Goal: Task Accomplishment & Management: Complete application form

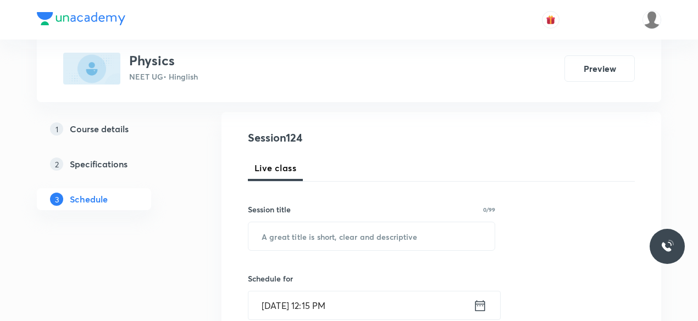
scroll to position [111, 0]
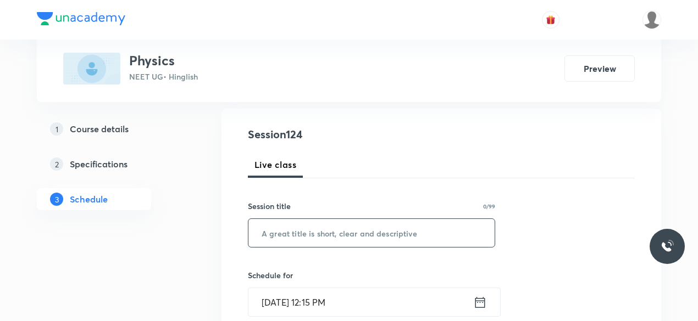
click at [303, 238] on input "text" at bounding box center [371, 233] width 246 height 28
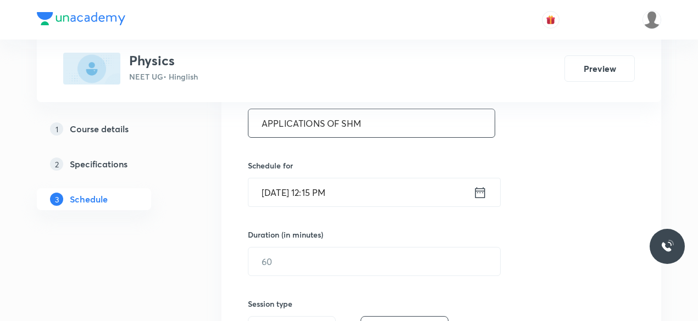
scroll to position [221, 0]
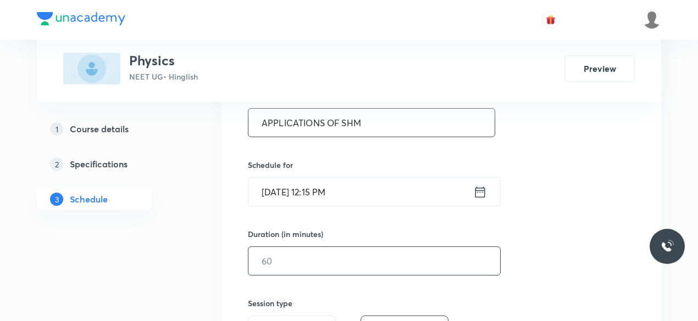
type input "APPLICATIONS OF SHM"
click at [270, 265] on input "text" at bounding box center [374, 261] width 252 height 28
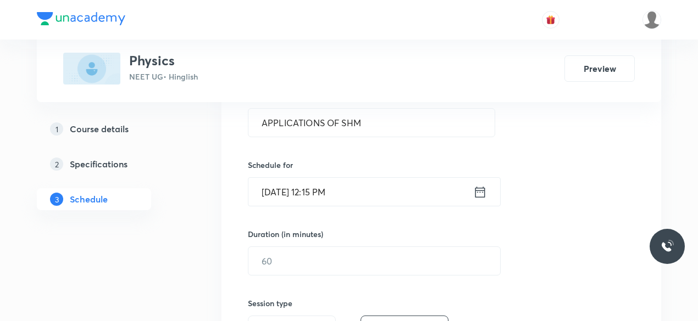
click at [326, 198] on input "[DATE] 12:15 PM" at bounding box center [360, 192] width 225 height 28
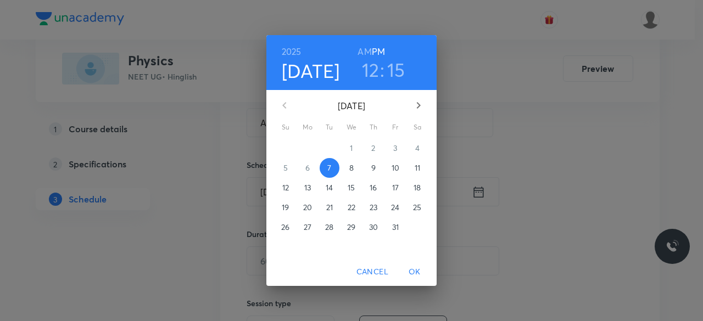
click at [369, 58] on h6 "AM" at bounding box center [365, 51] width 14 height 15
click at [375, 54] on h6 "PM" at bounding box center [378, 51] width 13 height 15
click at [374, 68] on h3 "12" at bounding box center [371, 69] width 18 height 23
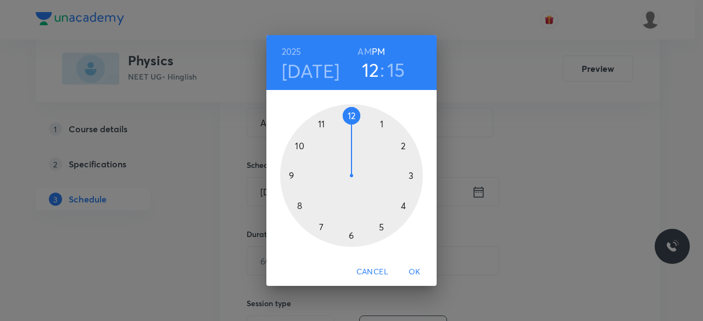
click at [384, 125] on div at bounding box center [351, 175] width 143 height 143
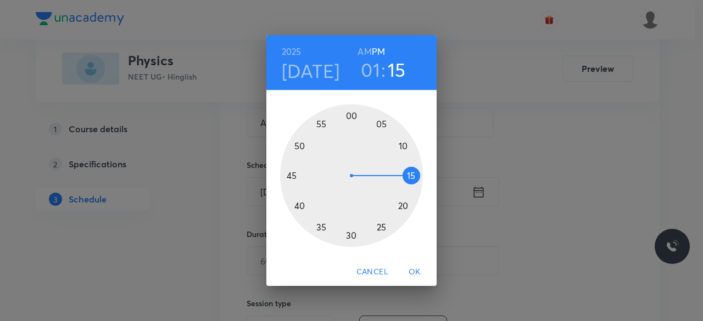
click at [355, 118] on div at bounding box center [351, 175] width 143 height 143
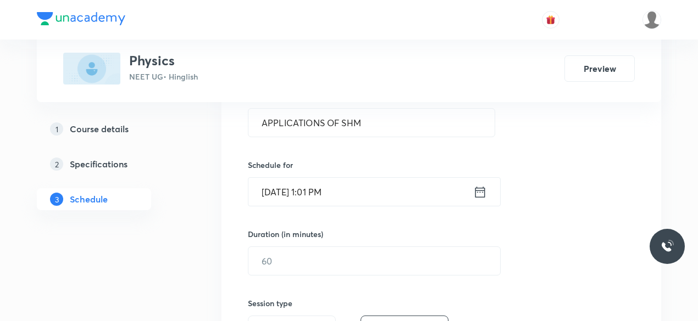
click at [328, 194] on input "[DATE] 1:01 PM" at bounding box center [360, 192] width 225 height 28
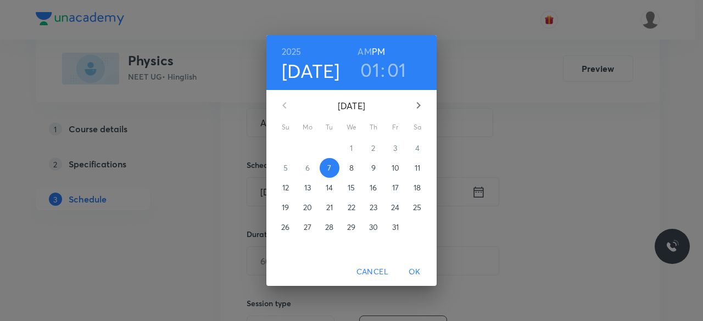
click at [398, 65] on h3 "01" at bounding box center [396, 69] width 19 height 23
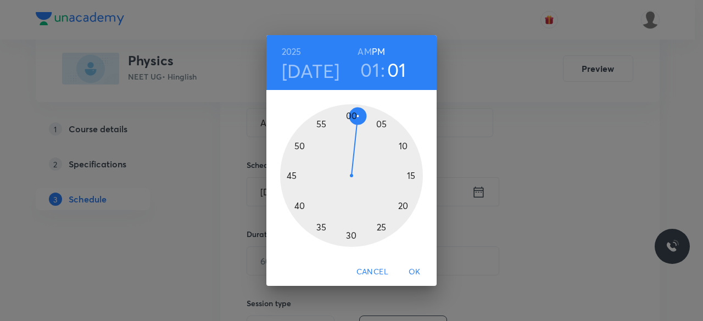
click at [349, 115] on div at bounding box center [351, 175] width 143 height 143
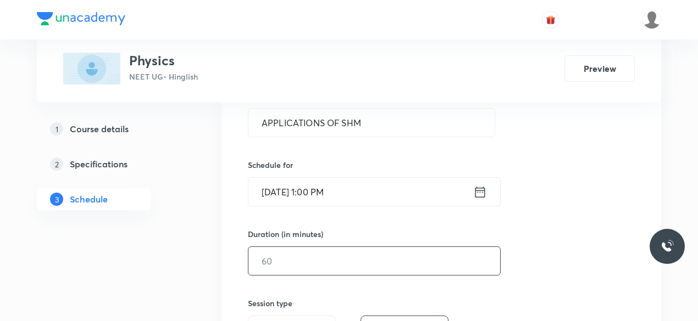
click at [283, 255] on input "text" at bounding box center [374, 261] width 252 height 28
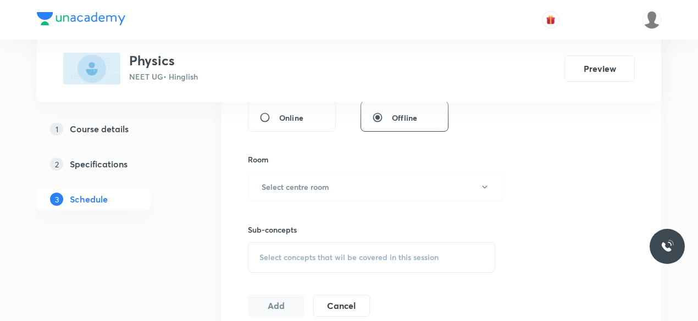
scroll to position [437, 0]
type input "120"
click at [274, 188] on h6 "Select centre room" at bounding box center [295, 187] width 68 height 12
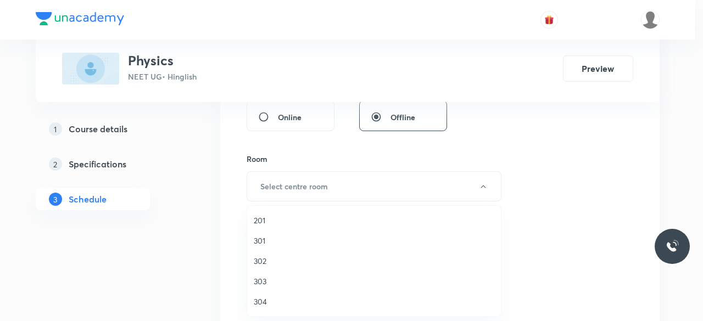
click at [263, 214] on li "201" at bounding box center [374, 220] width 254 height 20
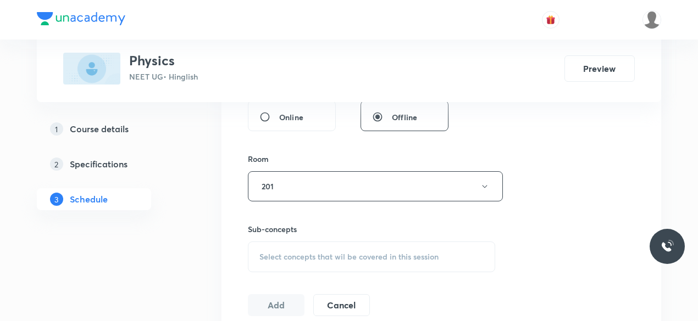
scroll to position [499, 0]
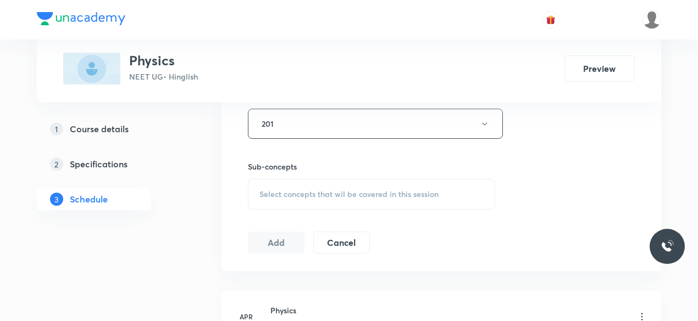
click at [315, 193] on span "Select concepts that wil be covered in this session" at bounding box center [348, 194] width 179 height 9
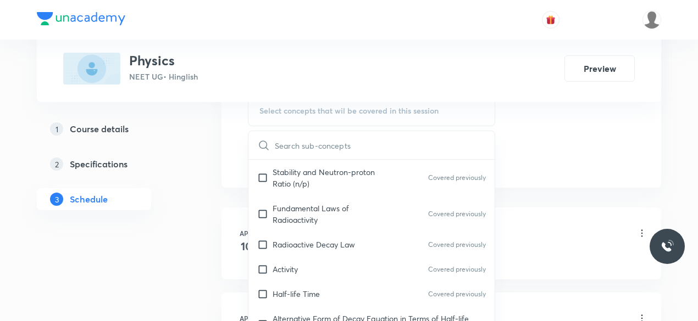
scroll to position [17203, 0]
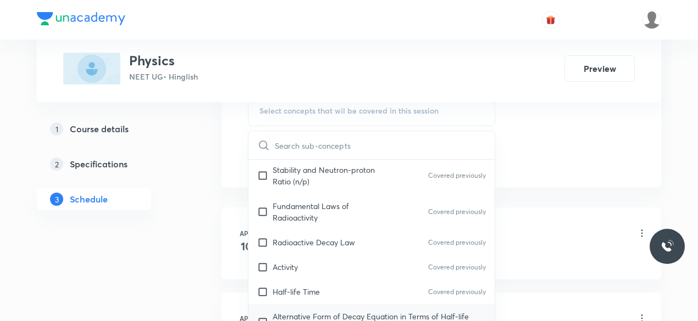
click at [293, 311] on p "Alternative Form of Decay Equation in Terms of Half-life Time" at bounding box center [378, 322] width 213 height 23
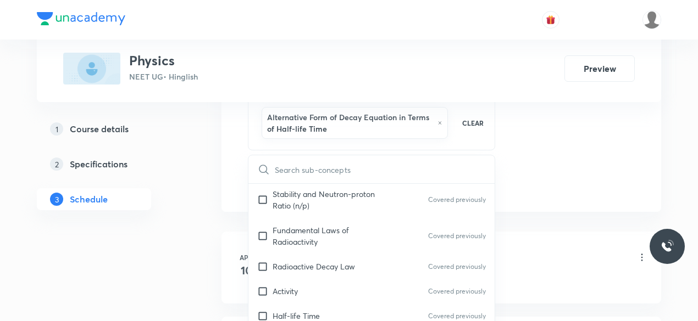
checkbox input "true"
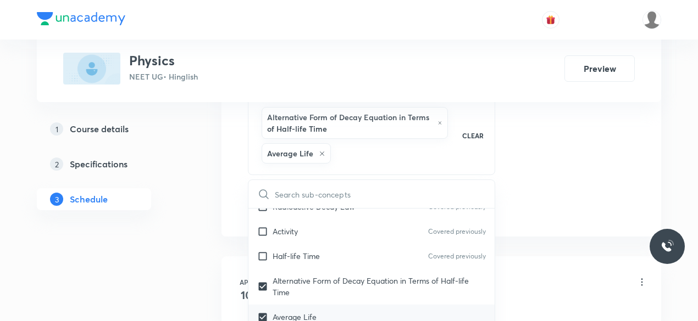
scroll to position [17301, 0]
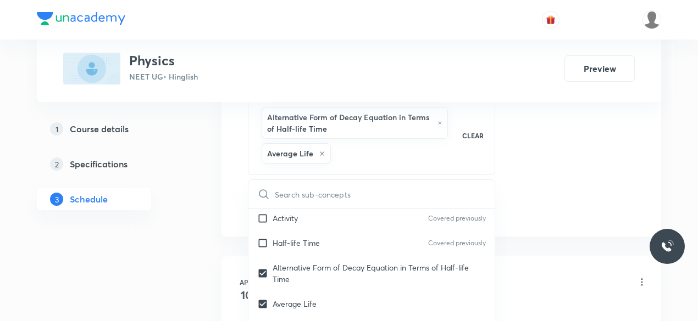
checkbox input "true"
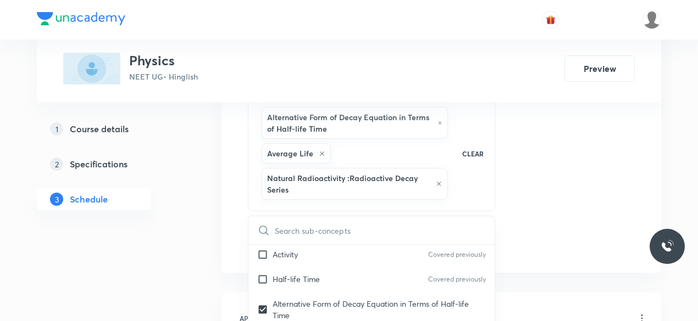
checkbox input "true"
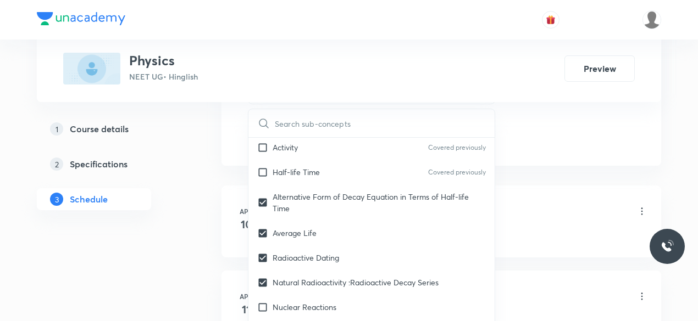
scroll to position [714, 0]
click at [344, 296] on div "Nuclear Reactions" at bounding box center [371, 308] width 246 height 25
checkbox input "true"
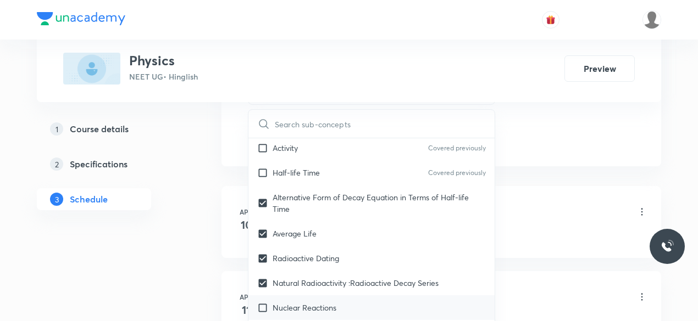
checkbox input "true"
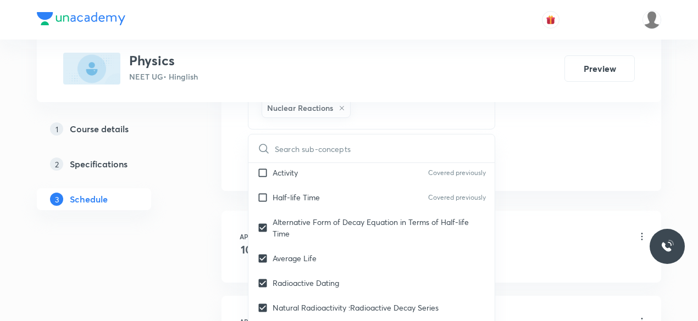
checkbox input "true"
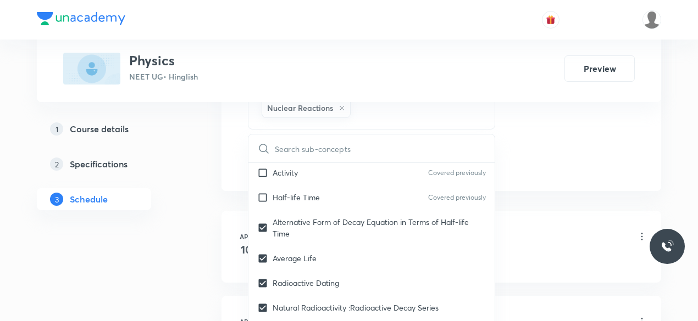
checkbox input "true"
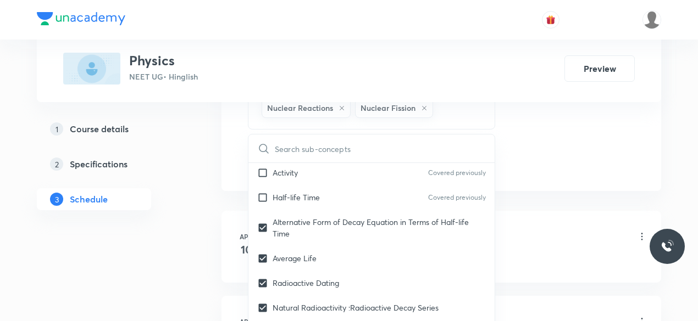
checkbox input "true"
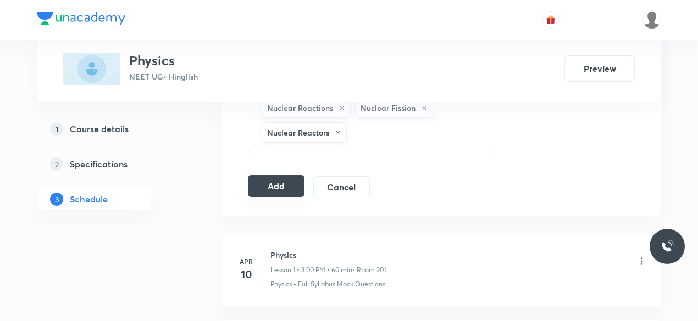
click at [276, 176] on div "Add Cancel" at bounding box center [313, 187] width 131 height 22
click at [274, 175] on button "Add" at bounding box center [276, 186] width 57 height 22
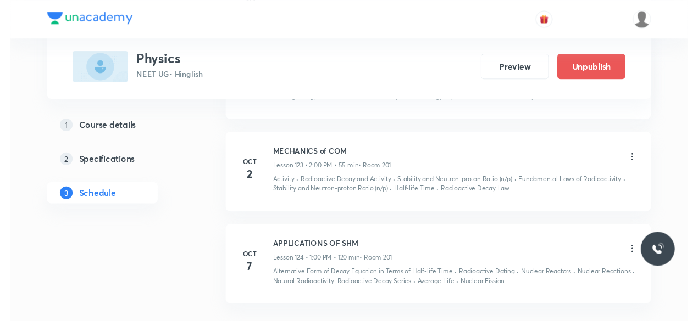
scroll to position [11277, 0]
